Goal: Information Seeking & Learning: Learn about a topic

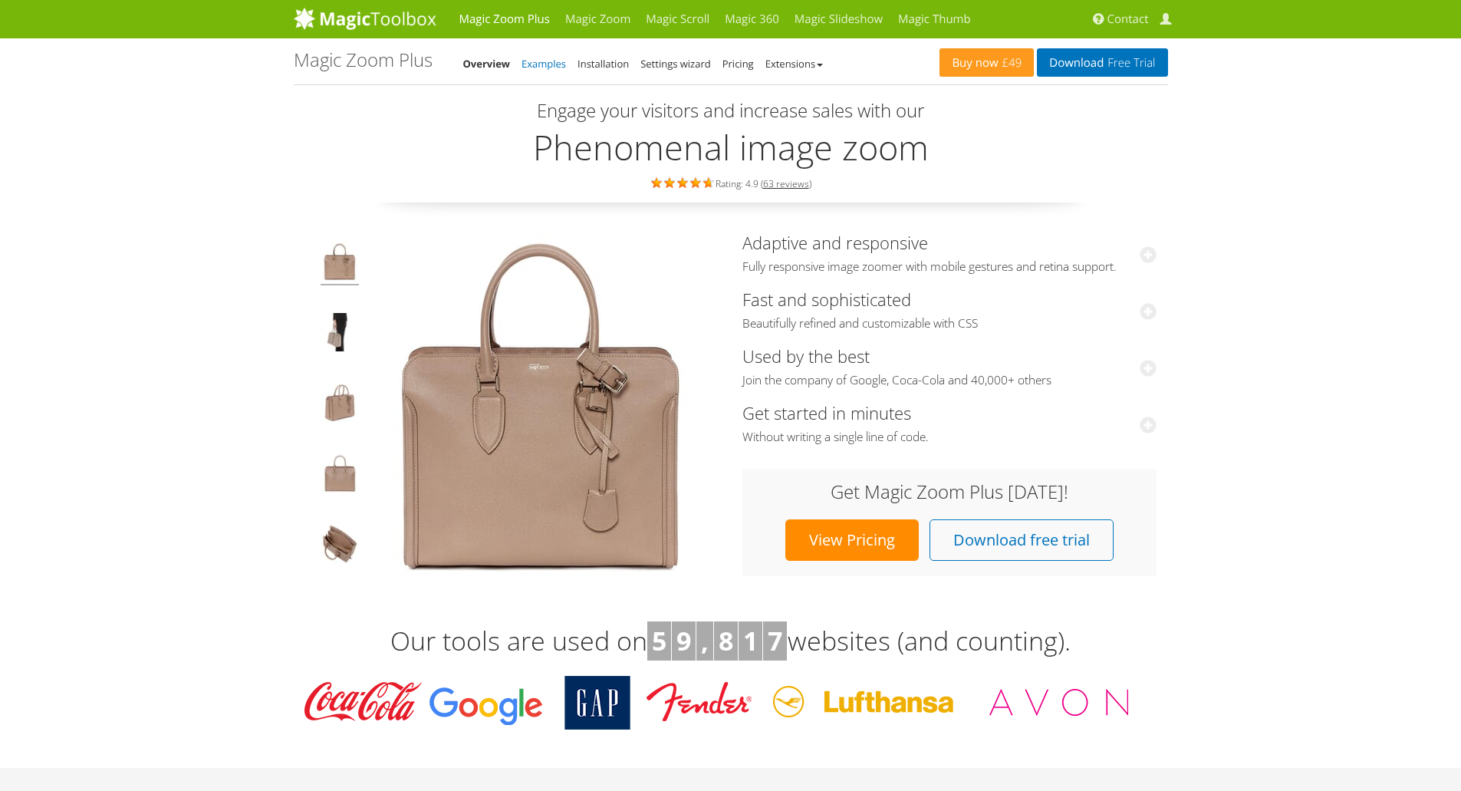
click at [541, 63] on link "Examples" at bounding box center [543, 64] width 44 height 14
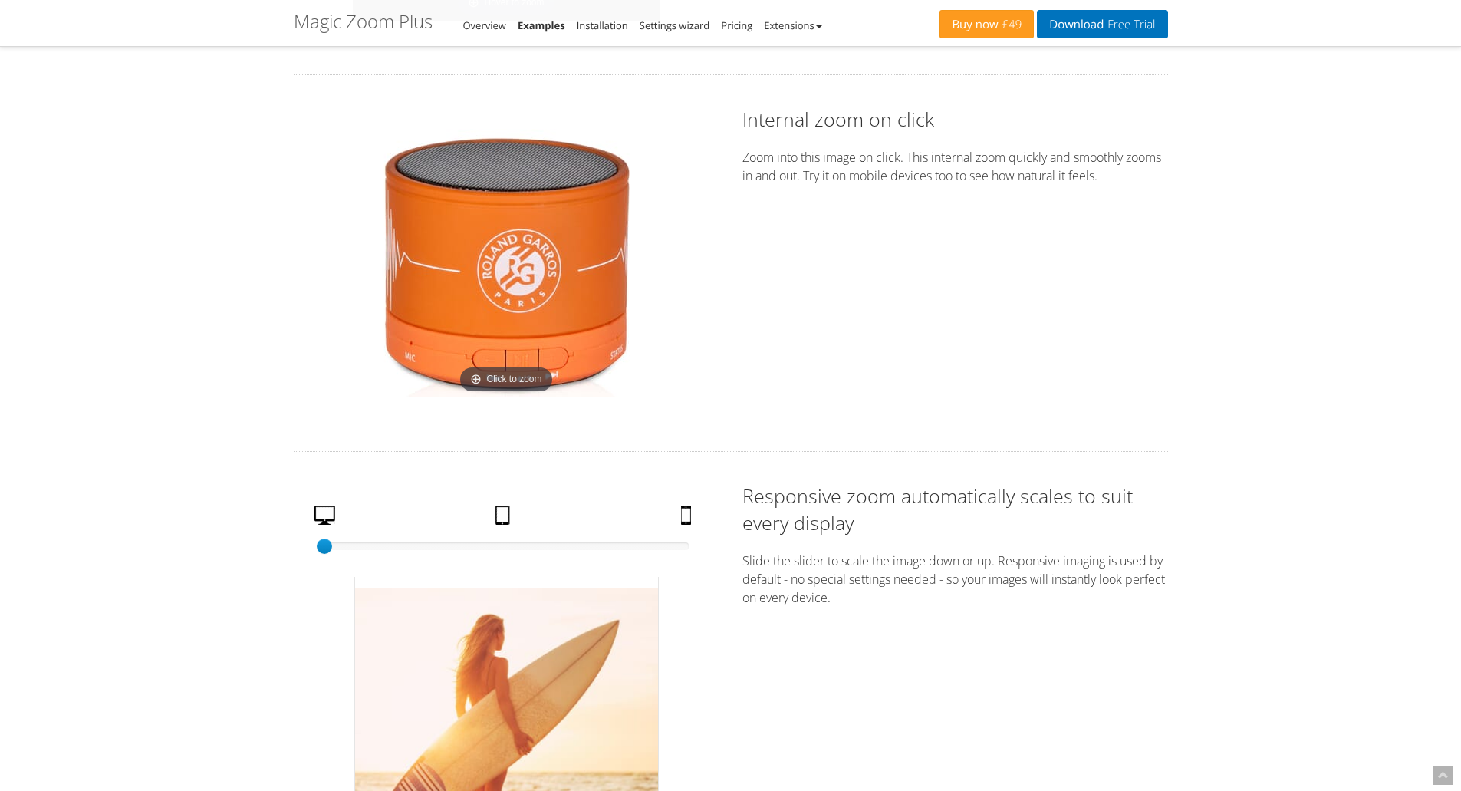
scroll to position [2303, 0]
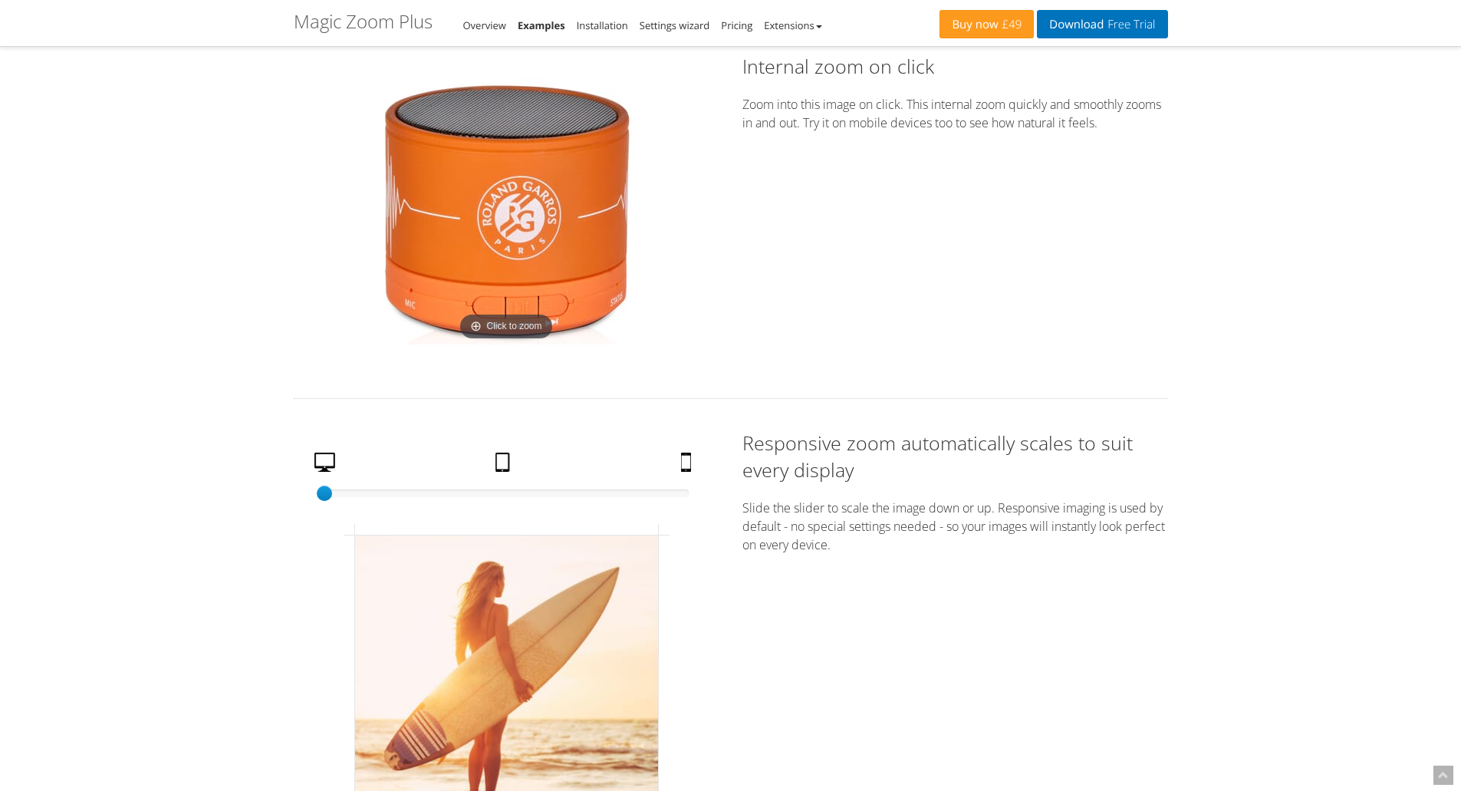
click at [529, 254] on img at bounding box center [506, 210] width 268 height 268
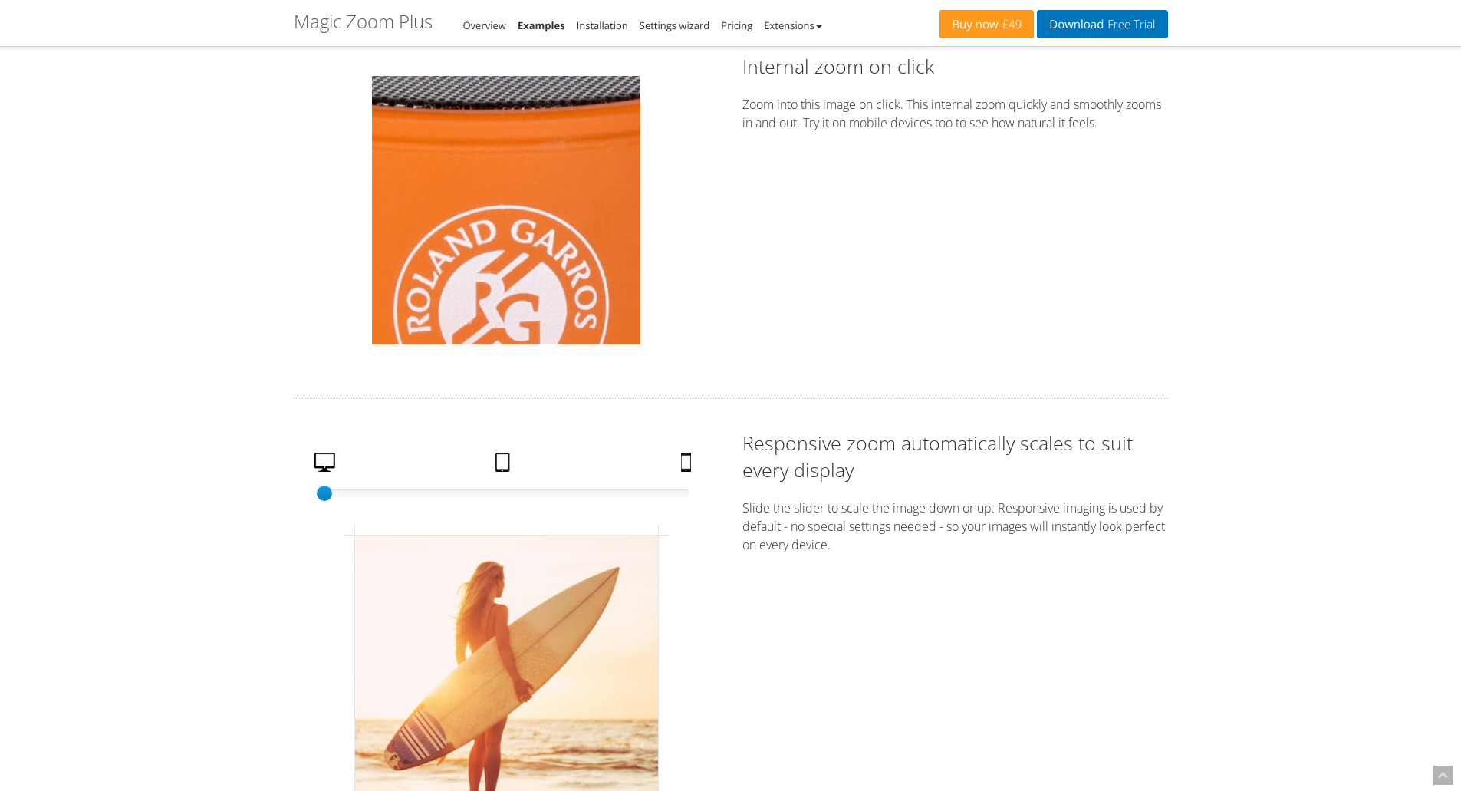
click at [528, 182] on img at bounding box center [506, 210] width 268 height 268
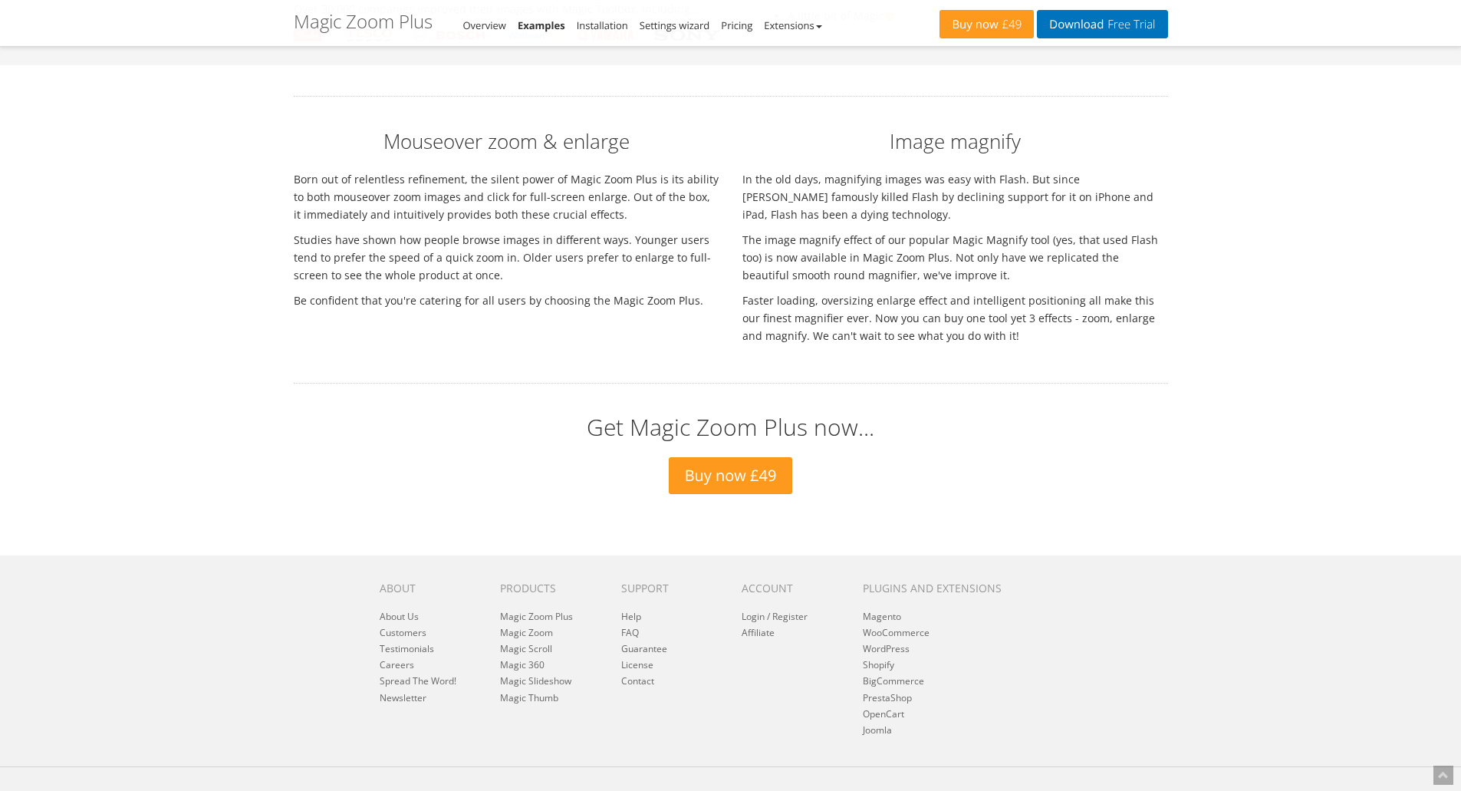
scroll to position [5447, 0]
click at [635, 629] on link "FAQ" at bounding box center [630, 631] width 18 height 13
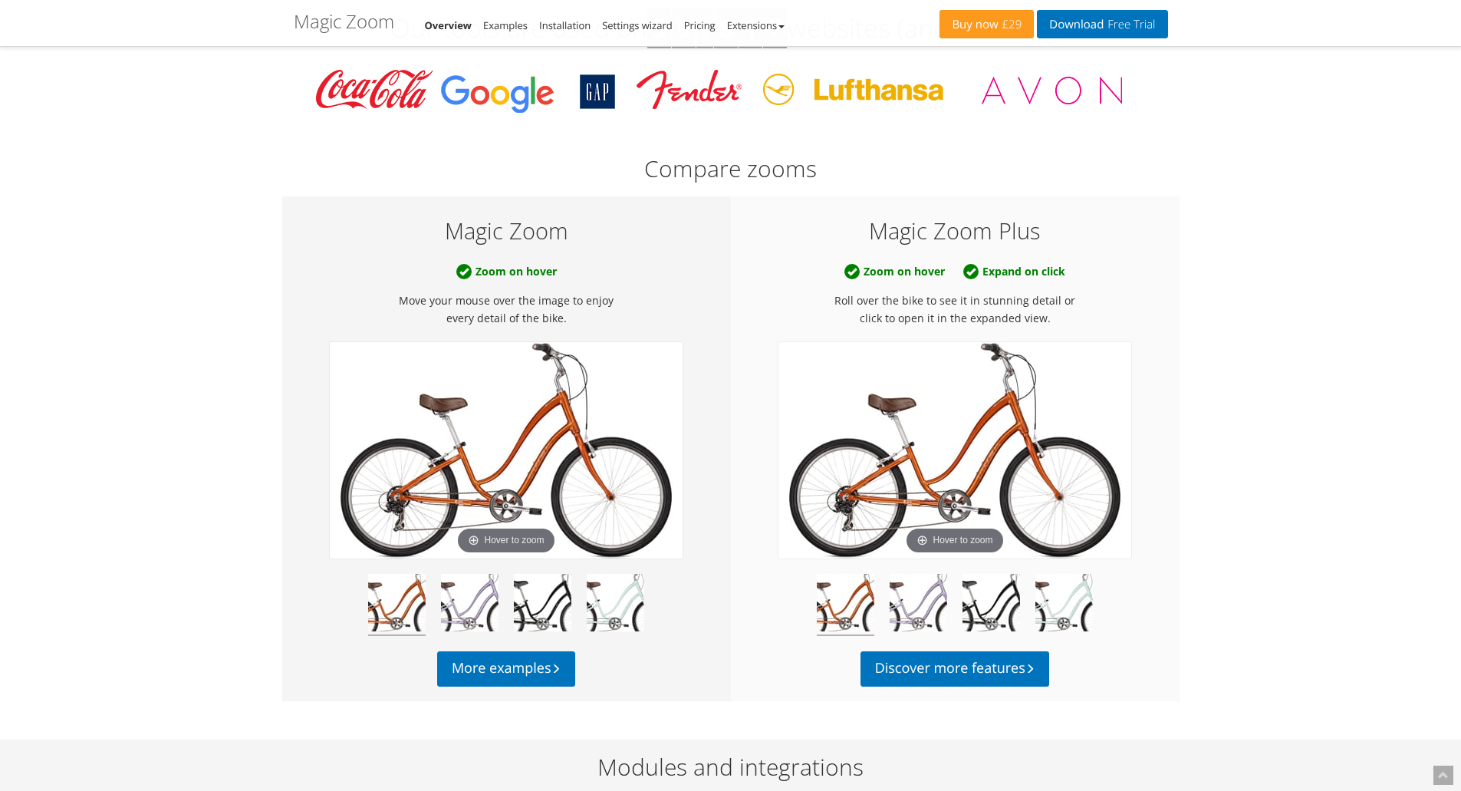
scroll to position [613, 0]
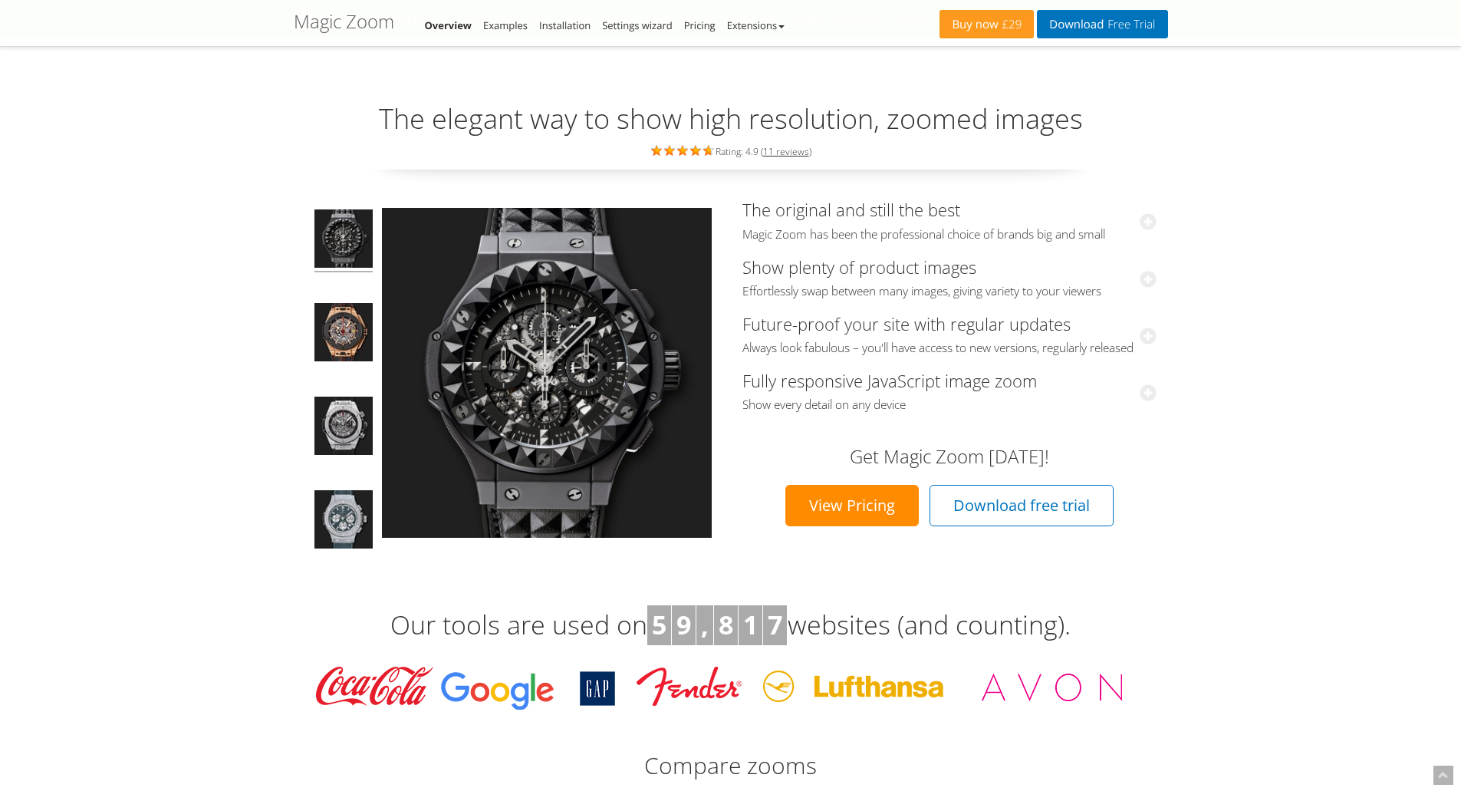
scroll to position [652, 0]
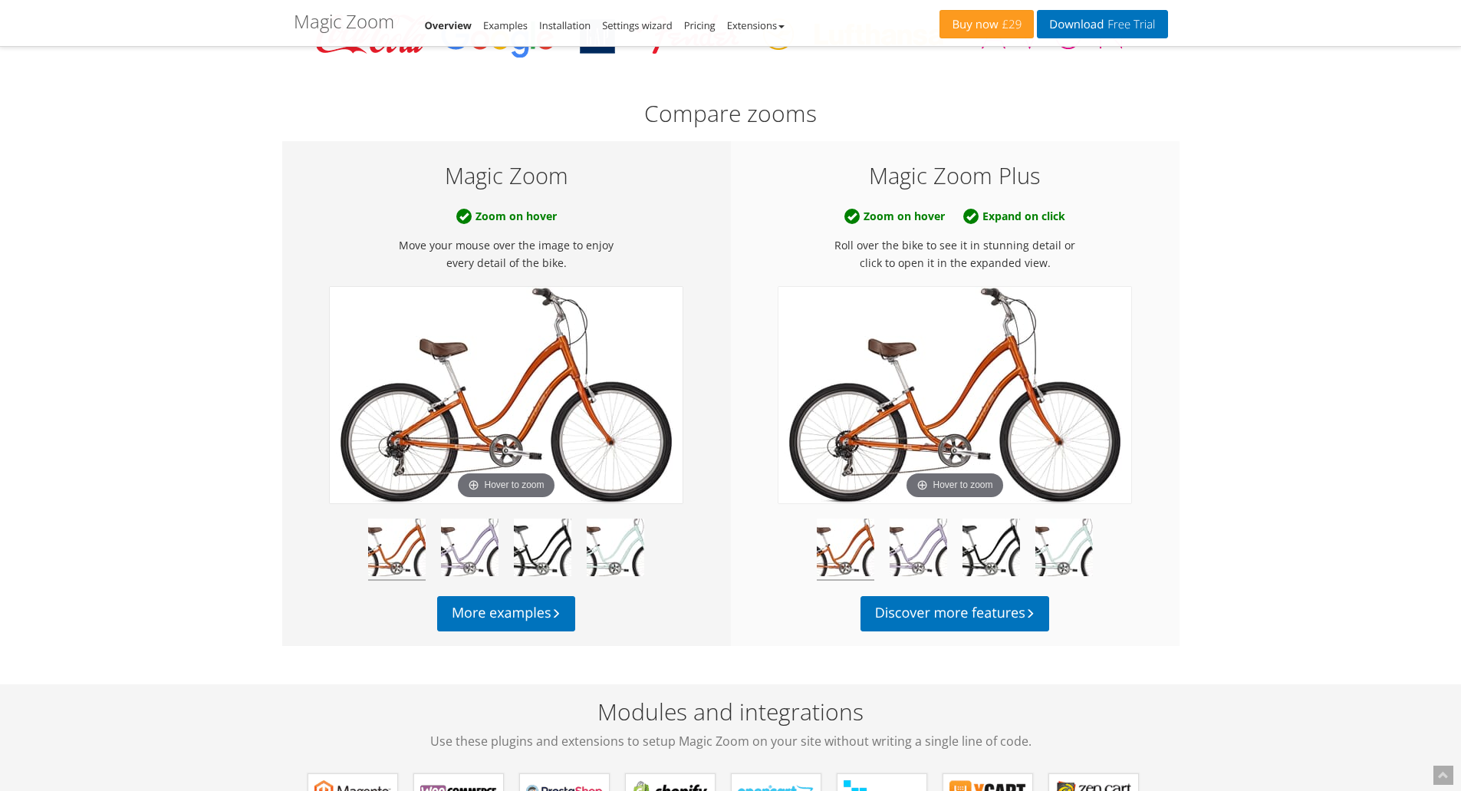
click at [1035, 518] on link at bounding box center [1064, 549] width 58 height 62
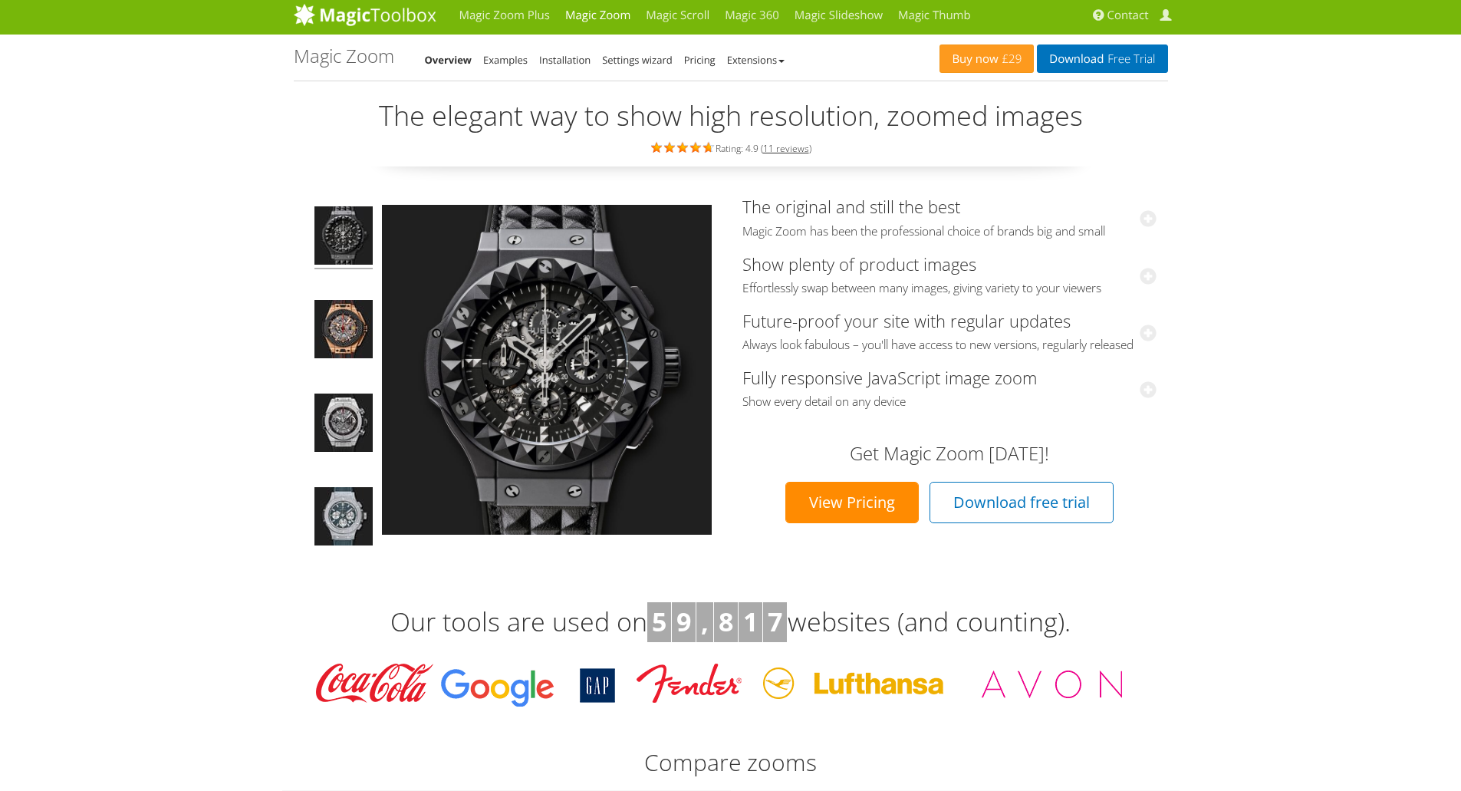
scroll to position [0, 0]
